Goal: Navigation & Orientation: Go to known website

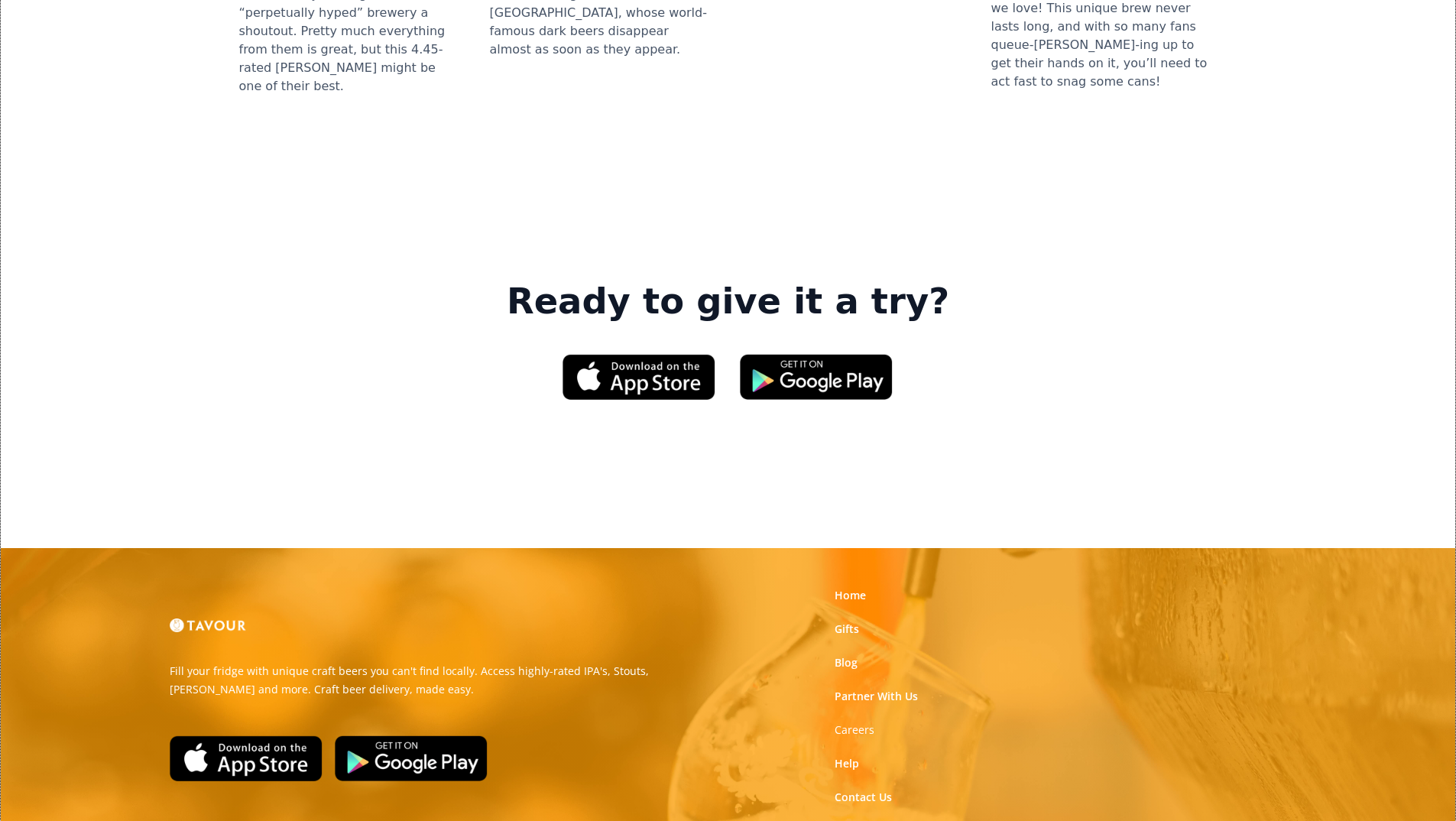
scroll to position [2220, 0]
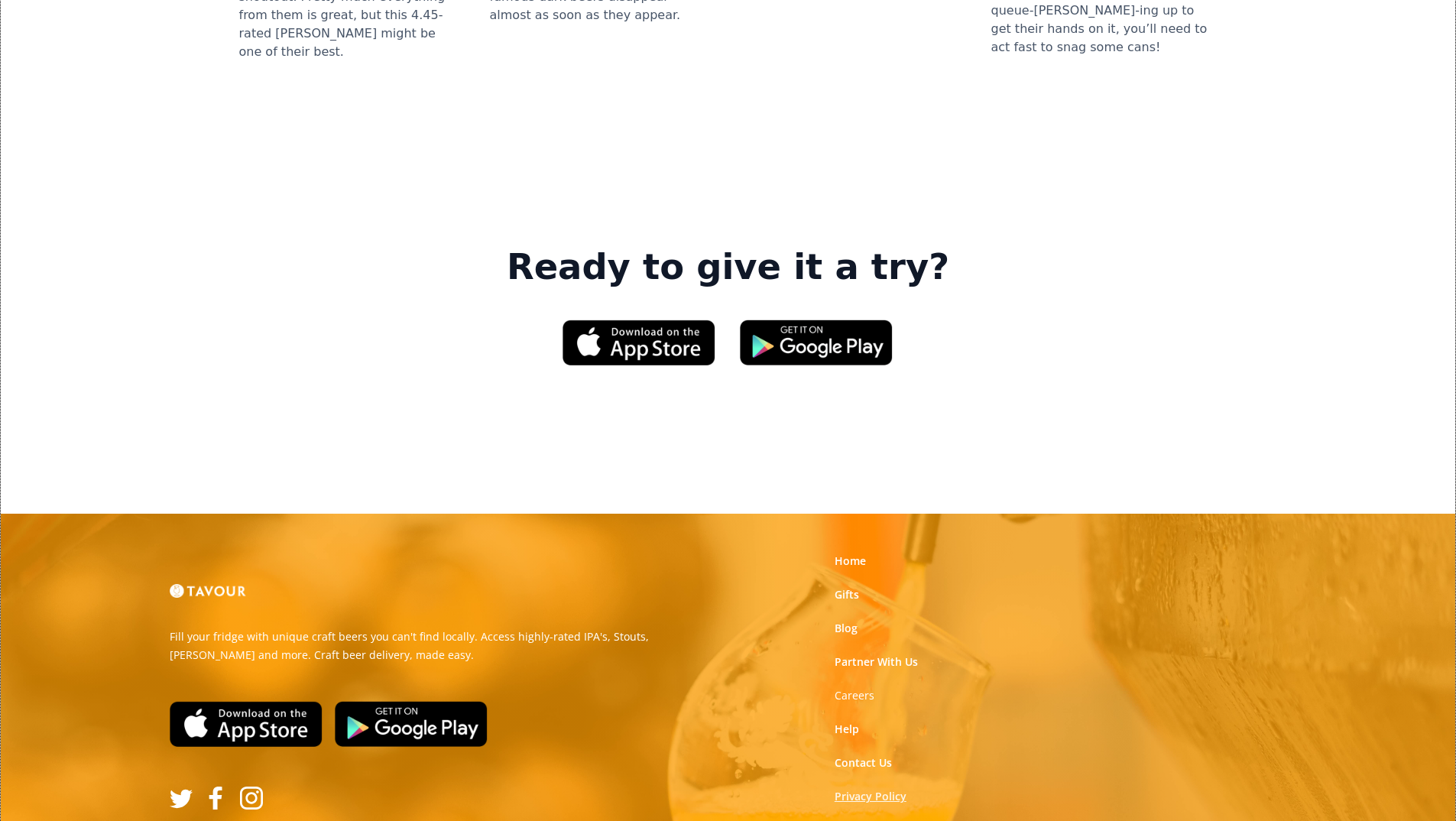
click at [892, 788] on link "Privacy Policy" at bounding box center [870, 795] width 72 height 15
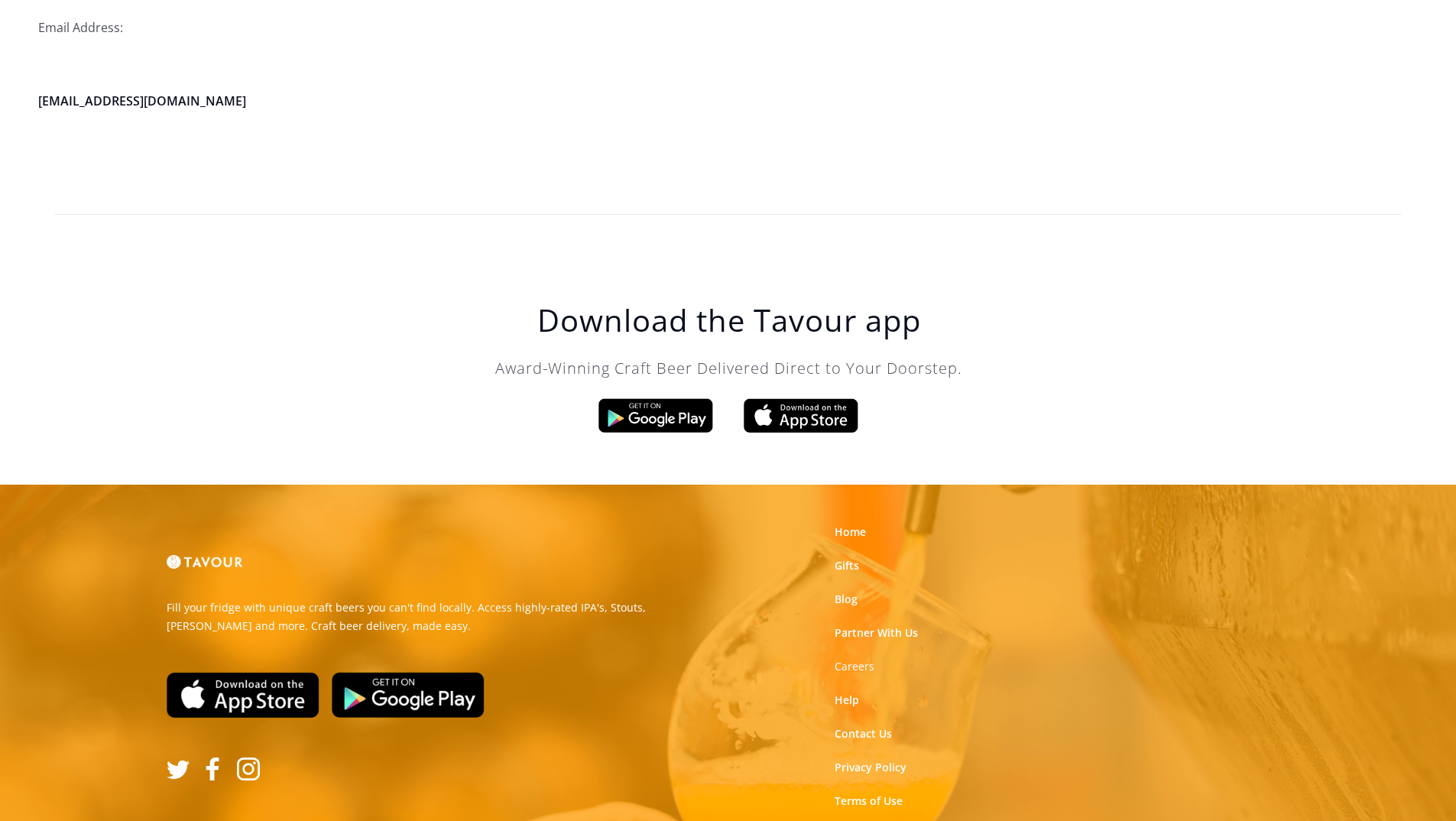
scroll to position [4261, 0]
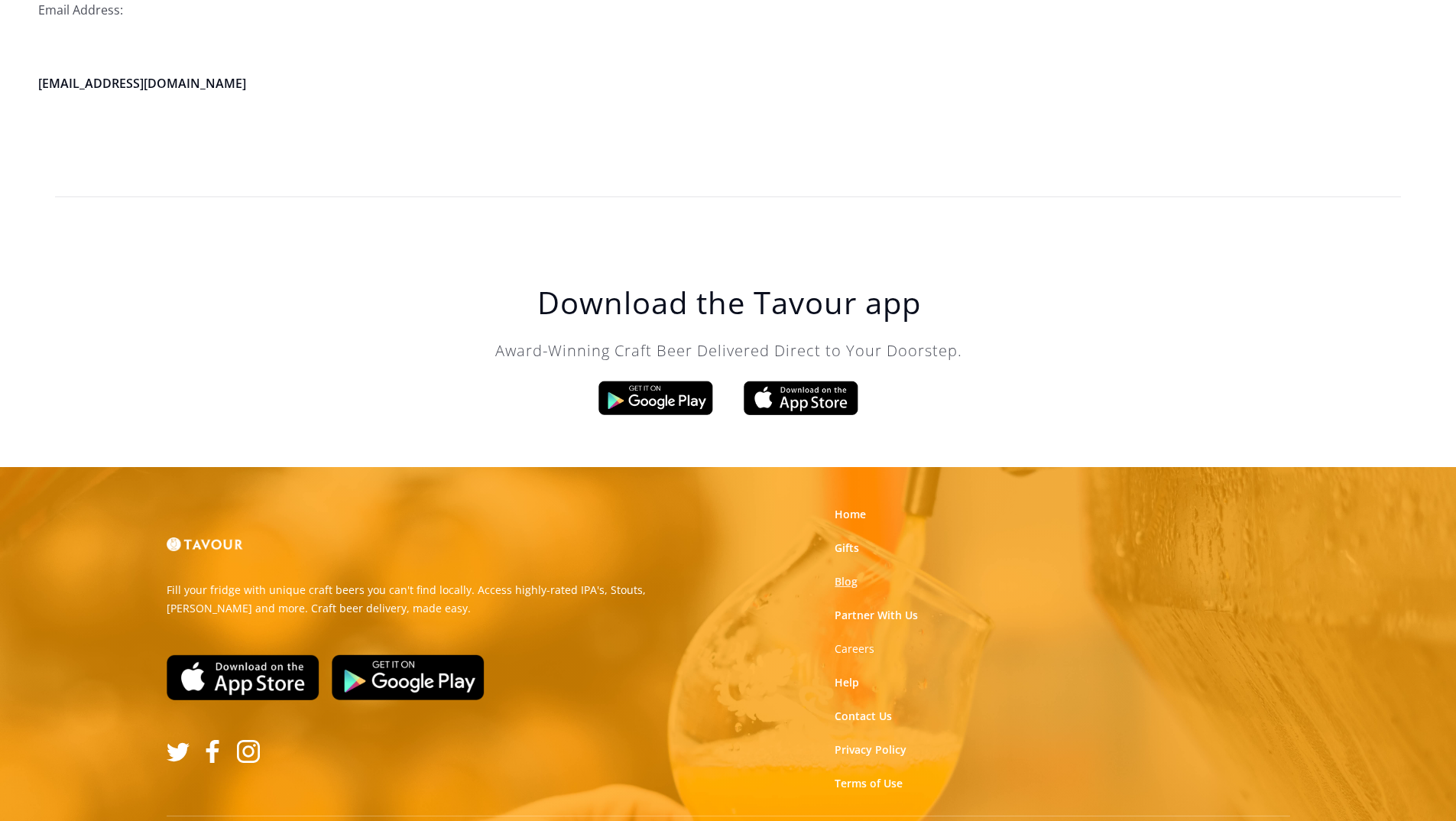
click at [842, 574] on link "Blog" at bounding box center [846, 581] width 23 height 15
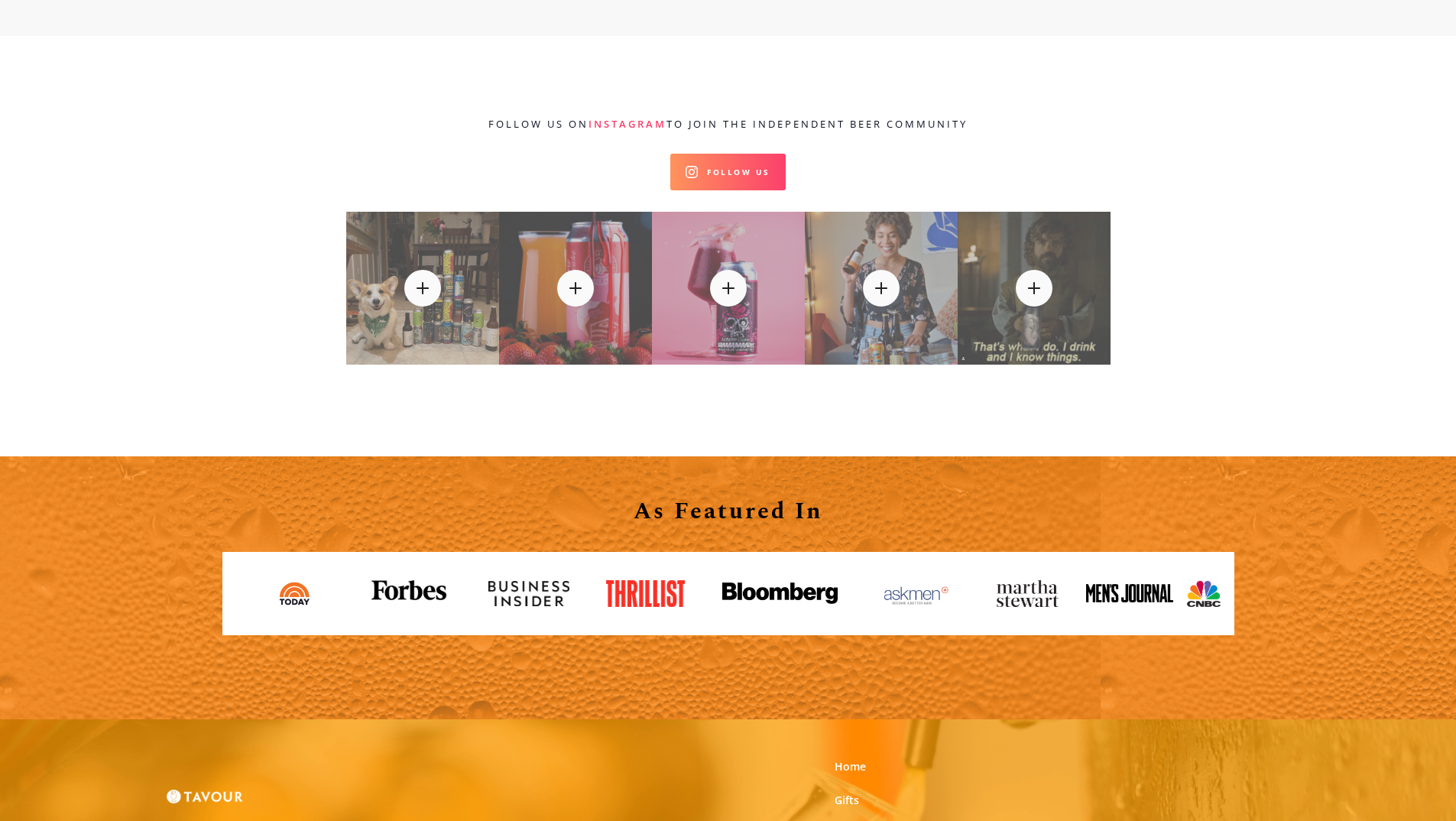
scroll to position [16506, 0]
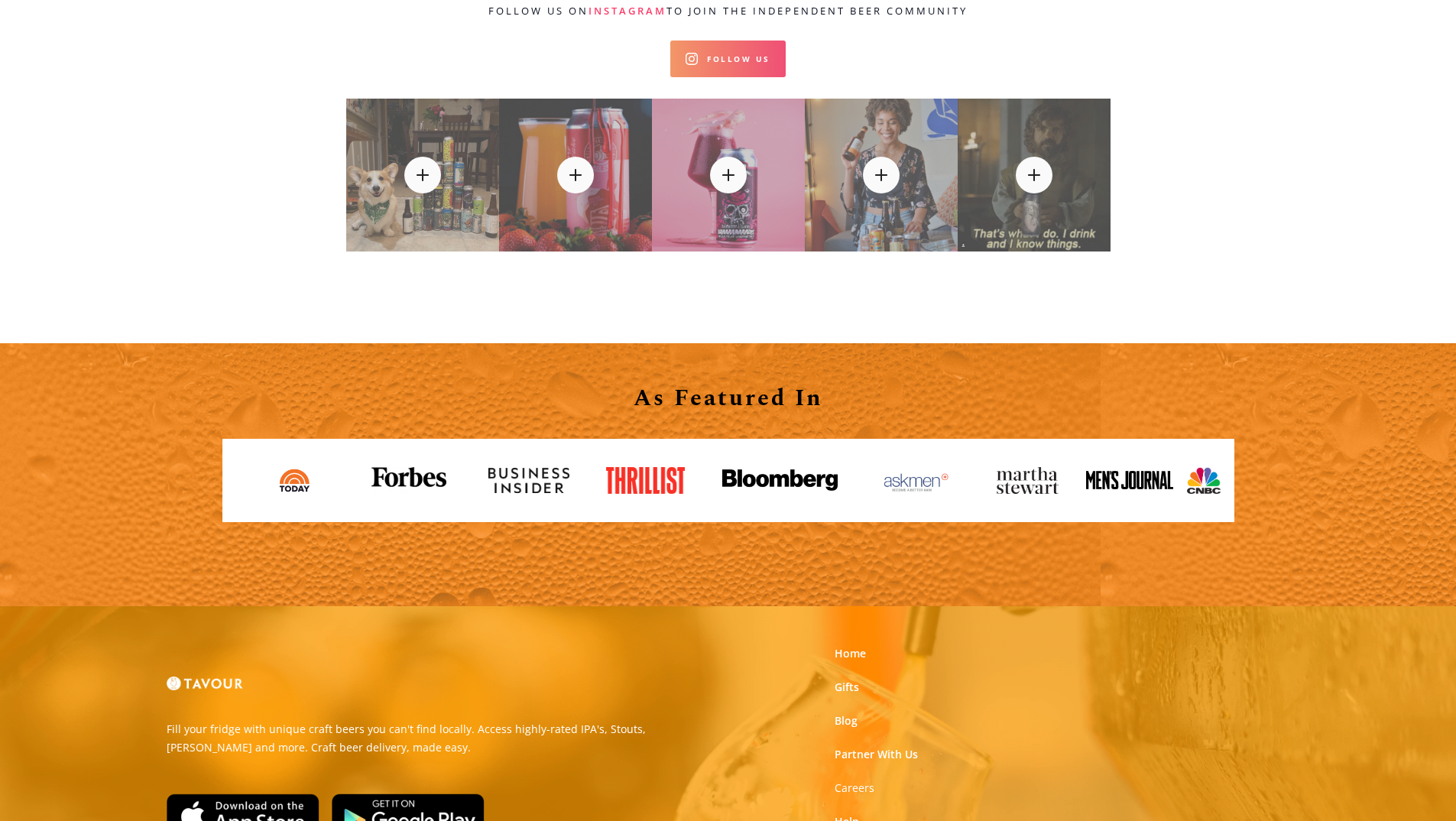
click at [781, 41] on link "Follow Us" at bounding box center [728, 59] width 116 height 37
